Goal: Information Seeking & Learning: Check status

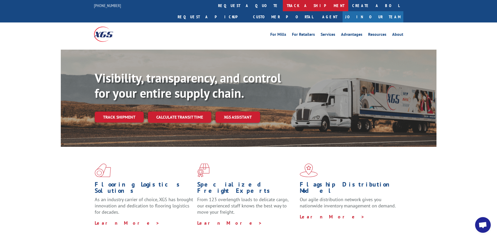
click at [283, 5] on link "track a shipment" at bounding box center [315, 5] width 65 height 11
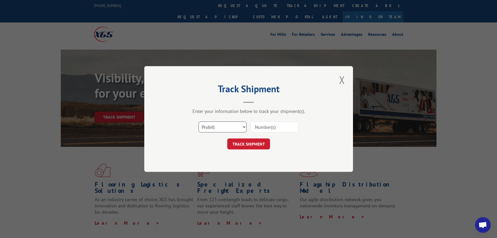
click at [229, 127] on select "Select category... Probill BOL PO" at bounding box center [222, 126] width 48 height 11
select select "bol"
click at [198, 121] on select "Select category... Probill BOL PO" at bounding box center [222, 126] width 48 height 11
click at [262, 127] on input at bounding box center [274, 126] width 48 height 11
type input "361944"
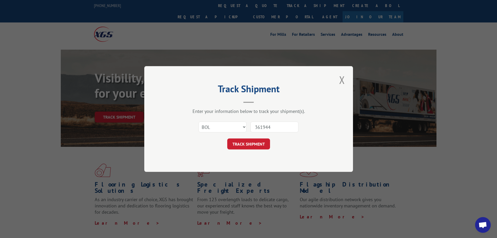
click button "TRACK SHIPMENT" at bounding box center [248, 143] width 43 height 11
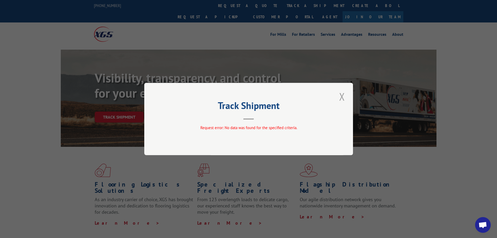
click at [341, 98] on button "Close modal" at bounding box center [341, 96] width 9 height 14
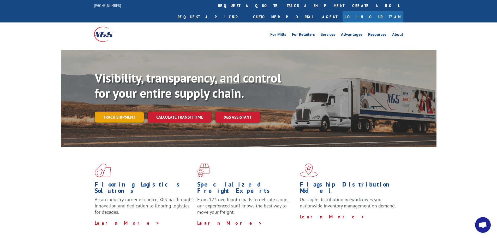
click at [118, 111] on link "Track shipment" at bounding box center [119, 116] width 49 height 11
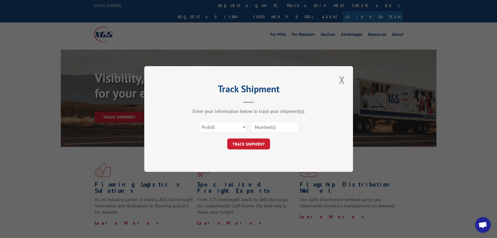
click at [268, 123] on input at bounding box center [274, 126] width 48 height 11
type input "361944"
click button "TRACK SHIPMENT" at bounding box center [248, 143] width 43 height 11
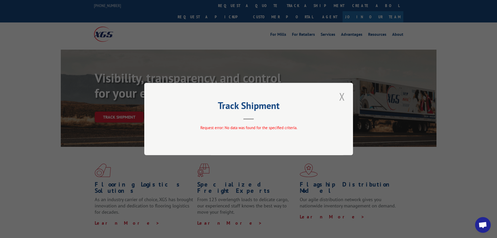
click at [343, 97] on button "Close modal" at bounding box center [341, 96] width 9 height 14
